Goal: Navigation & Orientation: Go to known website

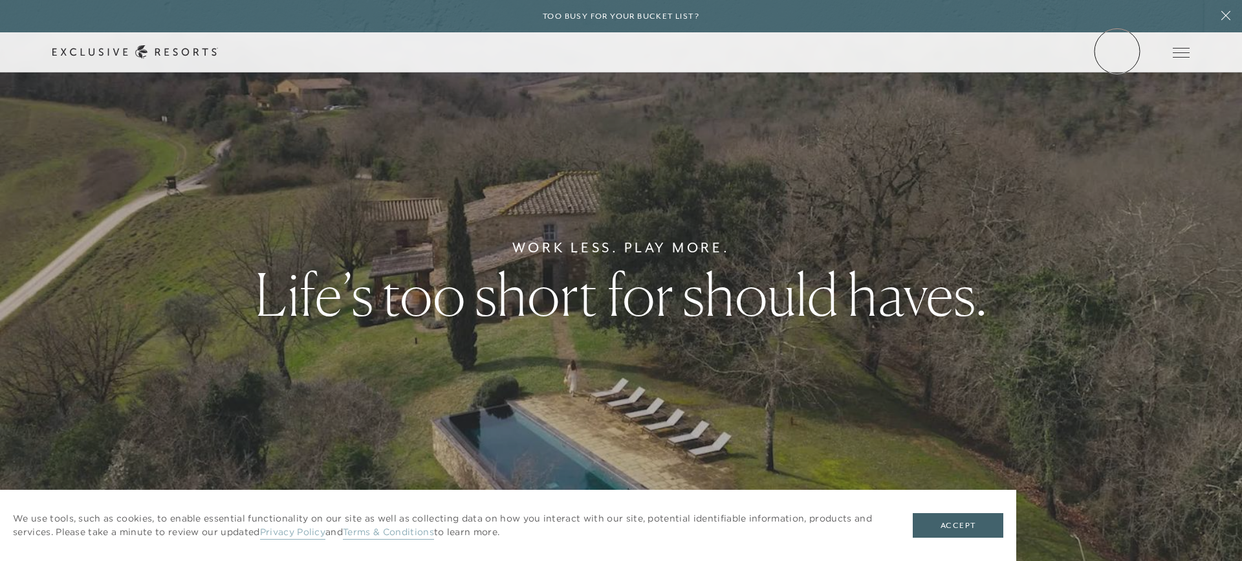
click at [0, 0] on link "Member Login" at bounding box center [0, 0] width 0 height 0
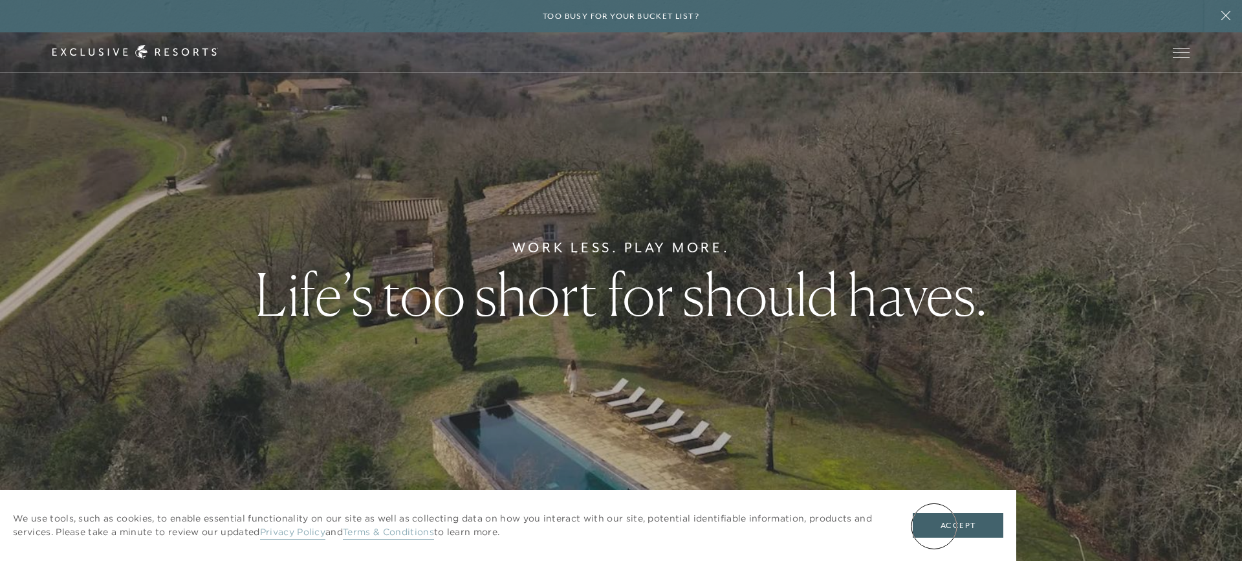
click at [934, 526] on button "Accept" at bounding box center [958, 525] width 91 height 25
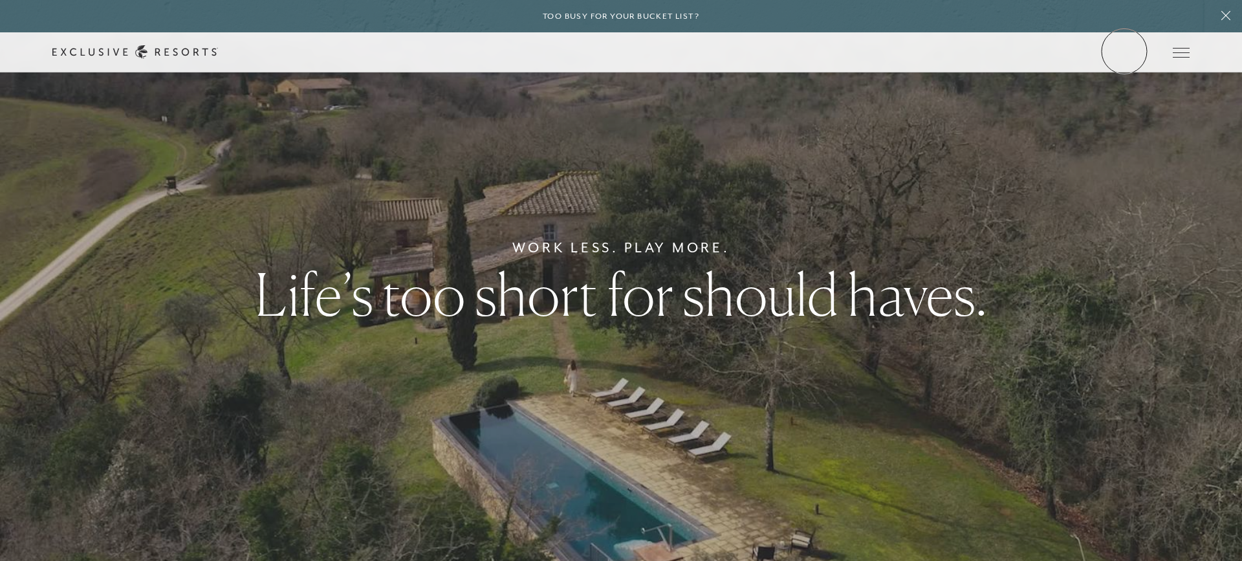
click at [0, 0] on link "Member Login" at bounding box center [0, 0] width 0 height 0
